Goal: Transaction & Acquisition: Purchase product/service

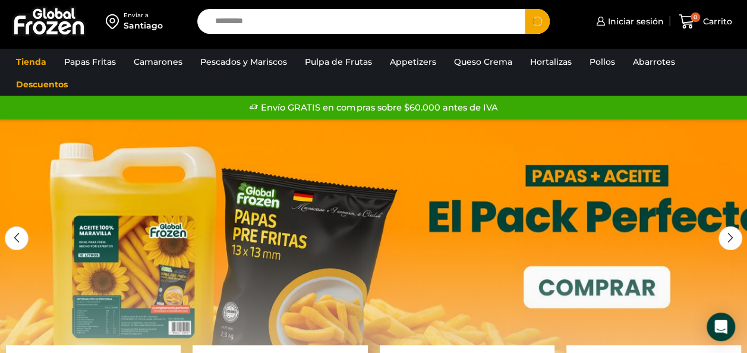
type input "*********"
click at [525, 9] on button "Search" at bounding box center [537, 21] width 25 height 25
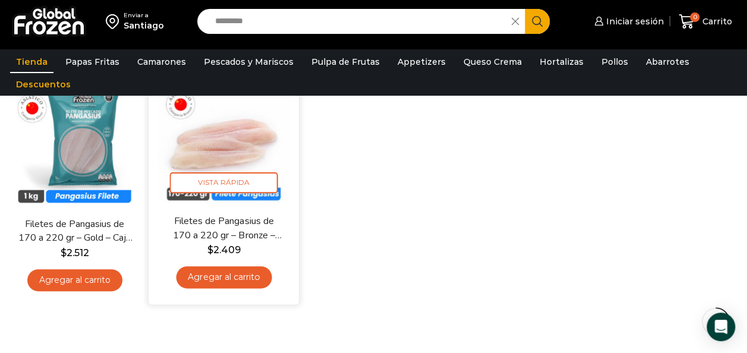
scroll to position [178, 0]
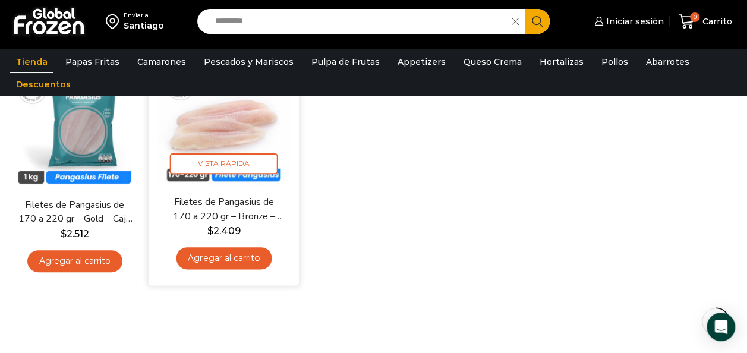
click at [239, 138] on img at bounding box center [224, 120] width 133 height 133
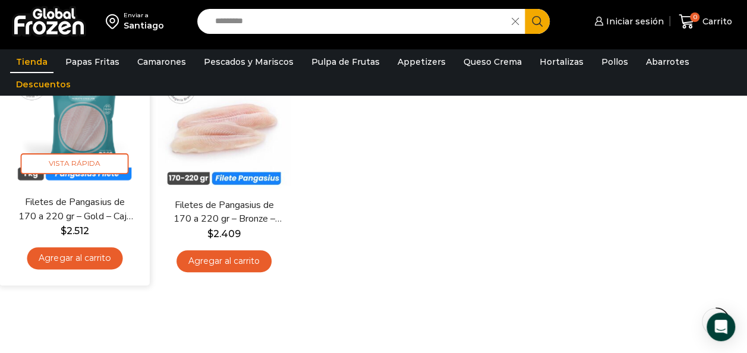
click at [103, 137] on img at bounding box center [74, 120] width 133 height 133
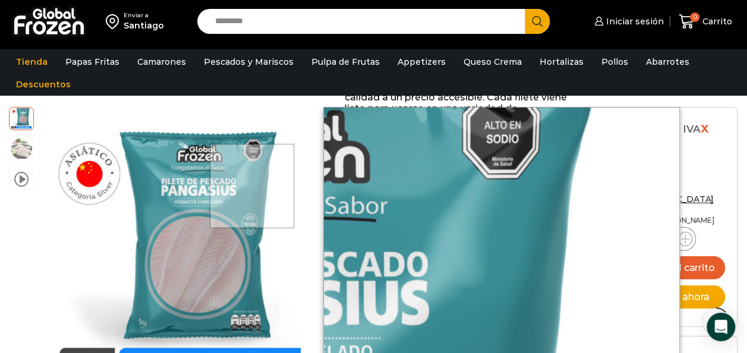
scroll to position [238, 0]
